Goal: Information Seeking & Learning: Compare options

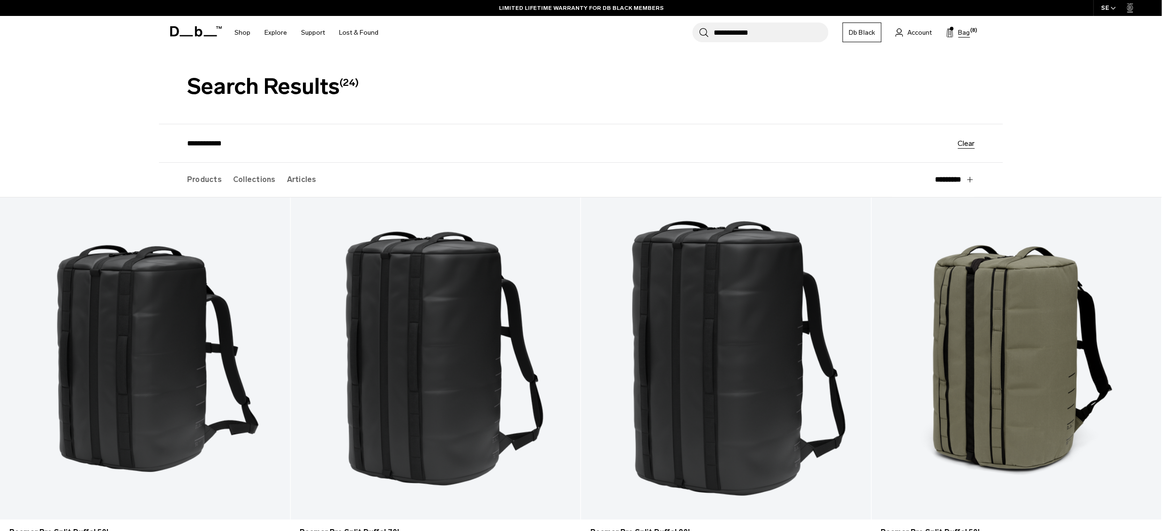
click at [971, 33] on span "(8)" at bounding box center [974, 31] width 7 height 8
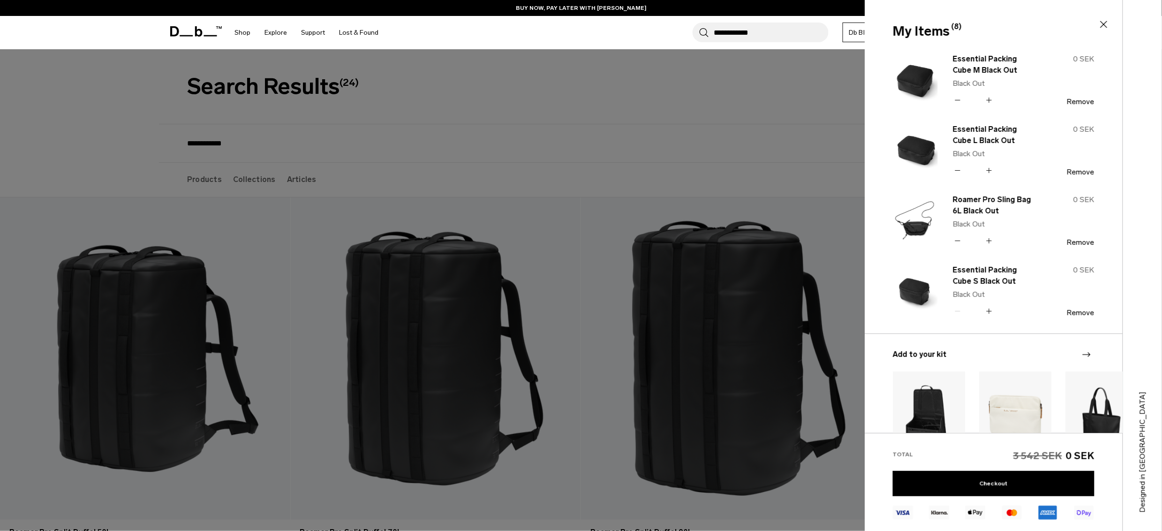
scroll to position [41, 0]
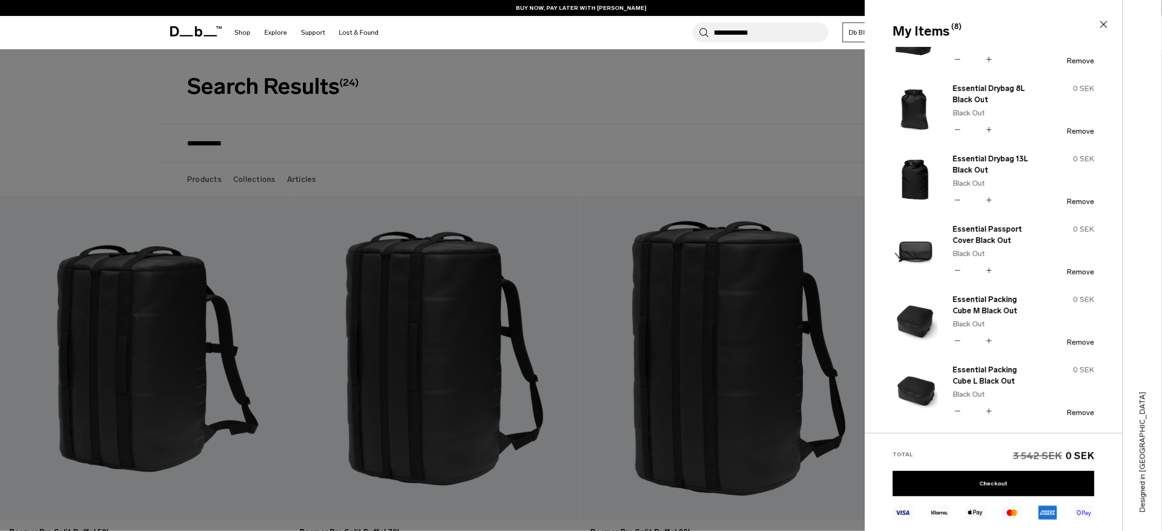
click at [69, 67] on div at bounding box center [581, 265] width 1162 height 531
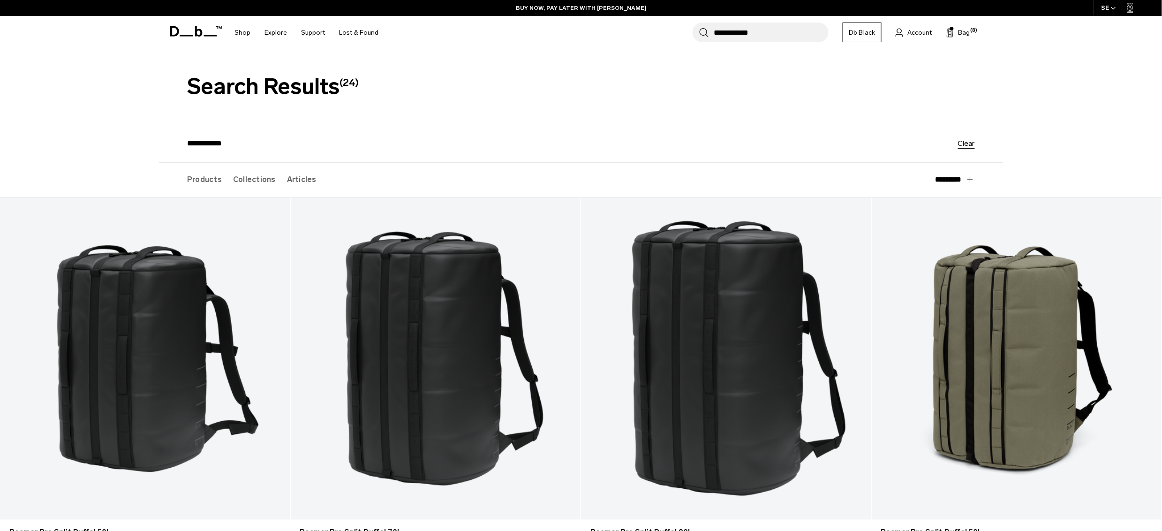
click at [168, 40] on header "Shop By Category All Products Best Sellers New Arrivals Backpacks Luggage" at bounding box center [581, 32] width 844 height 33
click at [182, 28] on icon at bounding box center [196, 31] width 52 height 10
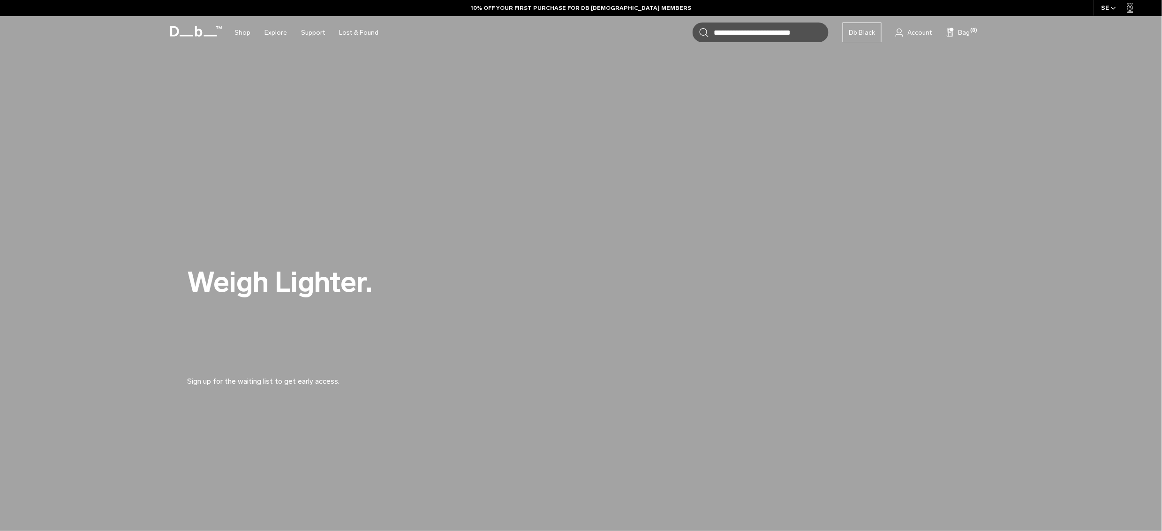
click at [359, 284] on h2 "Weigh Lighter." at bounding box center [398, 282] width 422 height 29
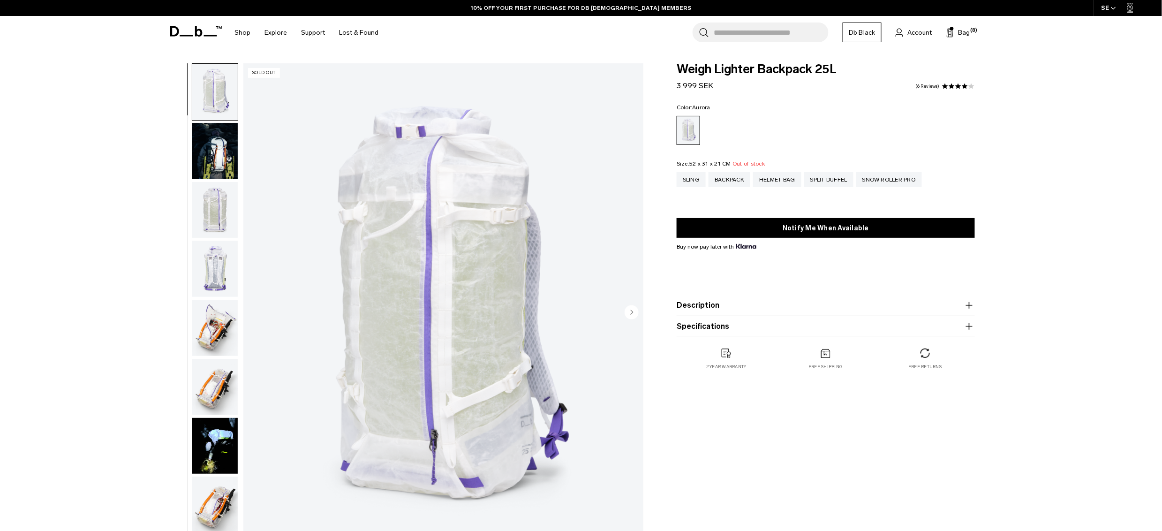
click at [200, 37] on span at bounding box center [196, 32] width 52 height 36
click at [200, 34] on icon at bounding box center [196, 31] width 52 height 10
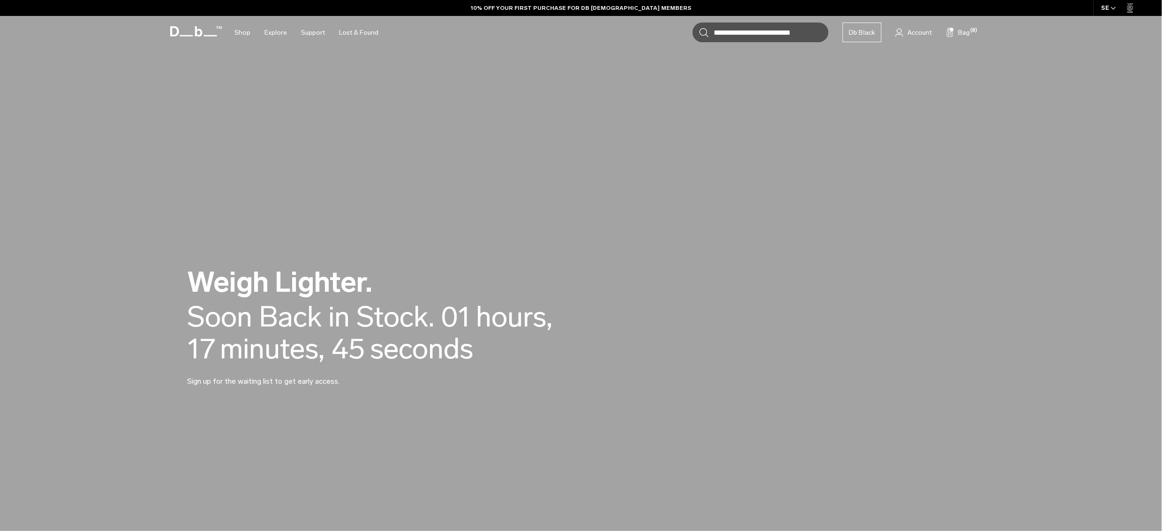
click at [480, 199] on video at bounding box center [581, 327] width 1162 height 655
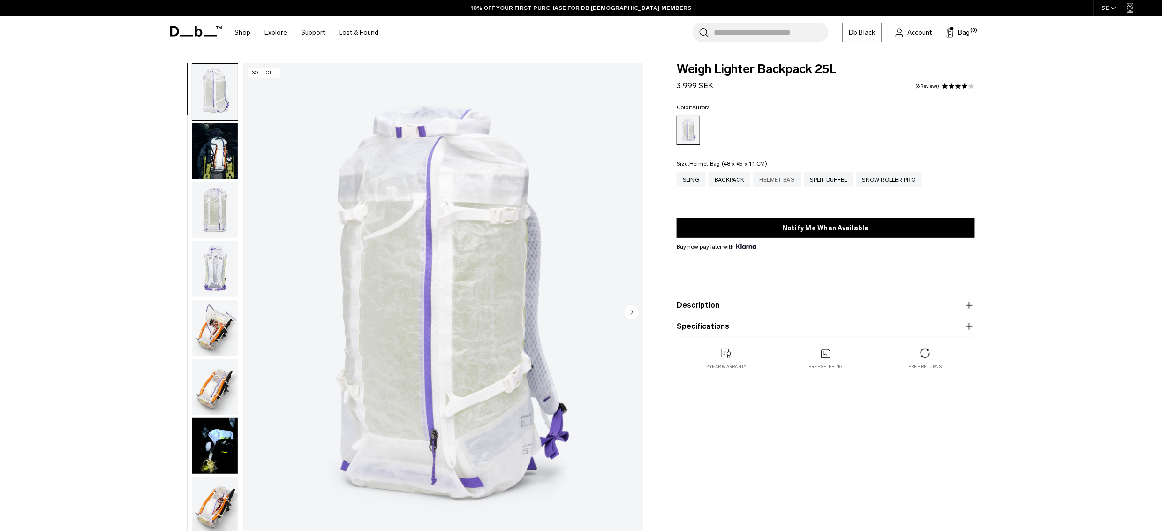
click at [795, 174] on div "Helmet Bag" at bounding box center [777, 179] width 48 height 15
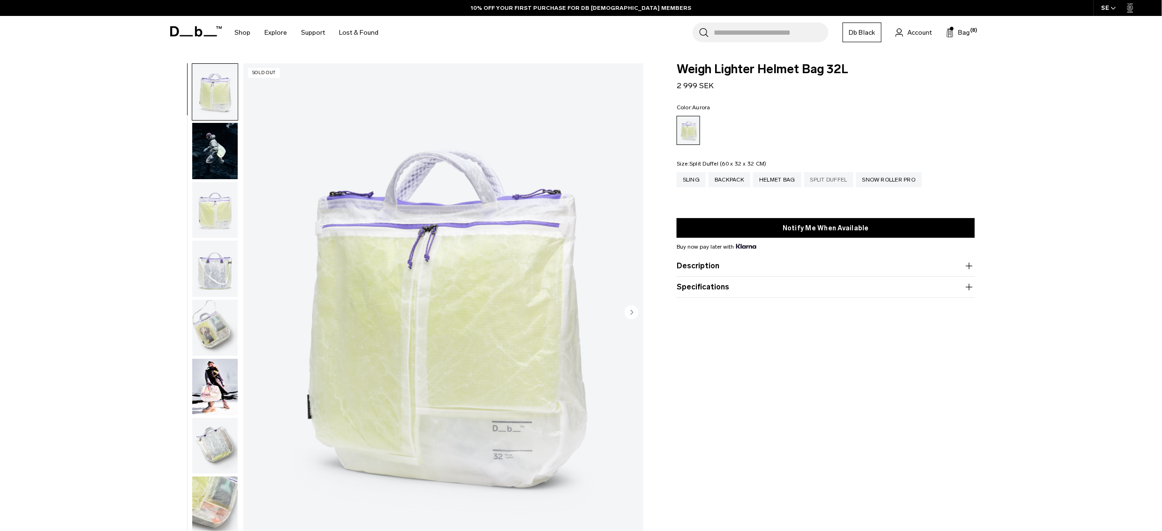
click at [830, 181] on div "Split Duffel" at bounding box center [828, 179] width 49 height 15
click at [889, 180] on div "Snow Roller Pro" at bounding box center [889, 179] width 66 height 15
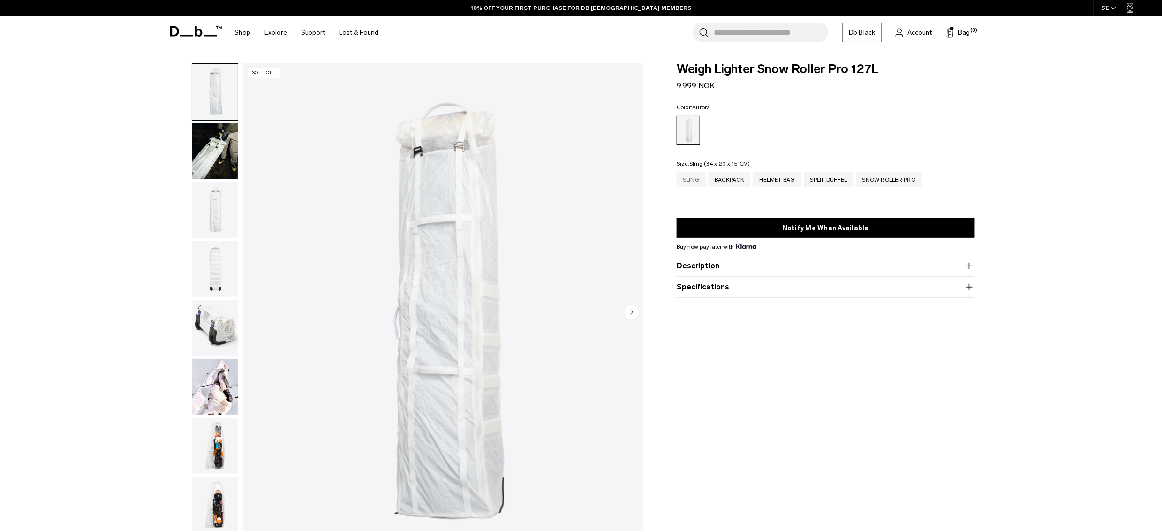
click at [683, 183] on div "Sling" at bounding box center [691, 179] width 29 height 15
